Goal: Navigation & Orientation: Understand site structure

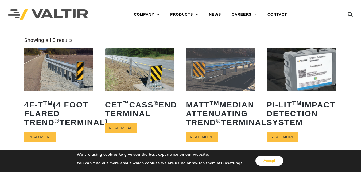
click at [257, 162] on button "Accept" at bounding box center [269, 161] width 28 height 10
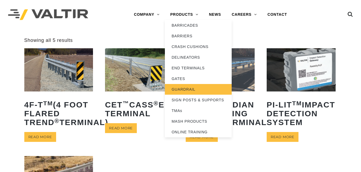
click at [185, 85] on link "GUARDRAIL" at bounding box center [198, 89] width 67 height 11
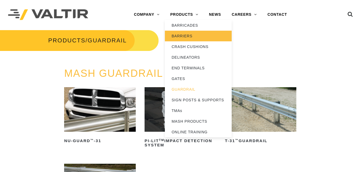
click at [185, 33] on link "BARRIERS" at bounding box center [198, 36] width 67 height 11
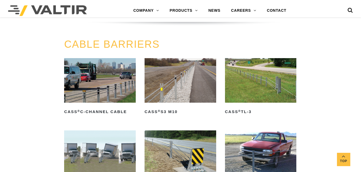
scroll to position [225, 0]
